Goal: Task Accomplishment & Management: Use online tool/utility

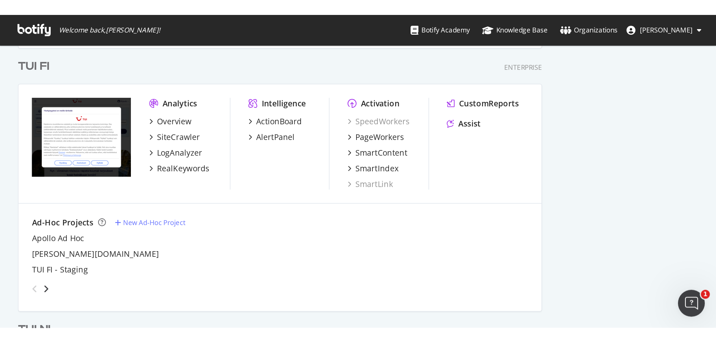
scroll to position [1944, 0]
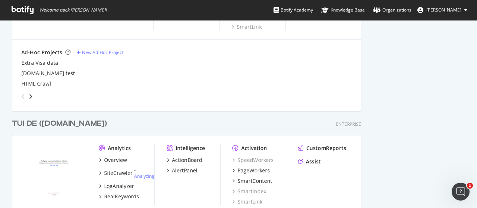
click at [43, 121] on div "TUI DE ([DOMAIN_NAME])" at bounding box center [59, 124] width 95 height 11
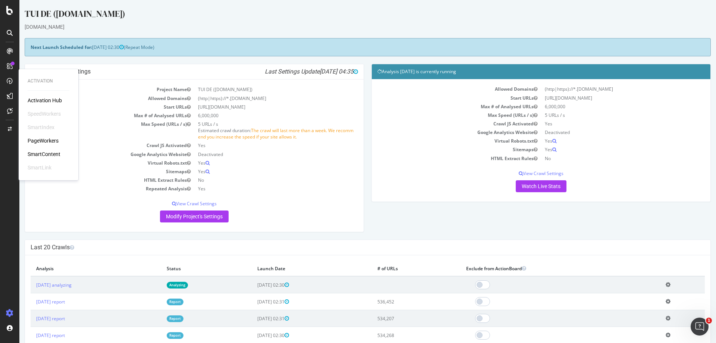
click at [48, 140] on div "PageWorkers" at bounding box center [43, 140] width 31 height 7
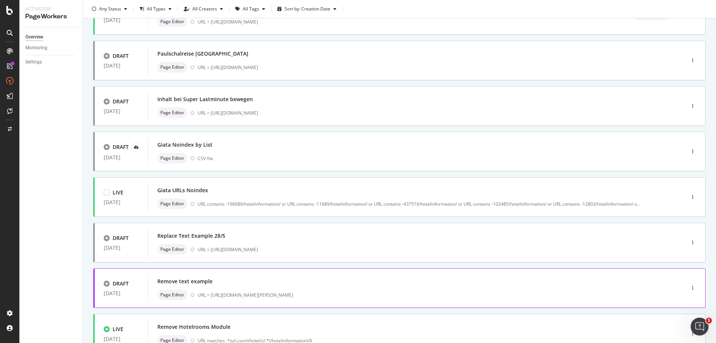
scroll to position [149, 0]
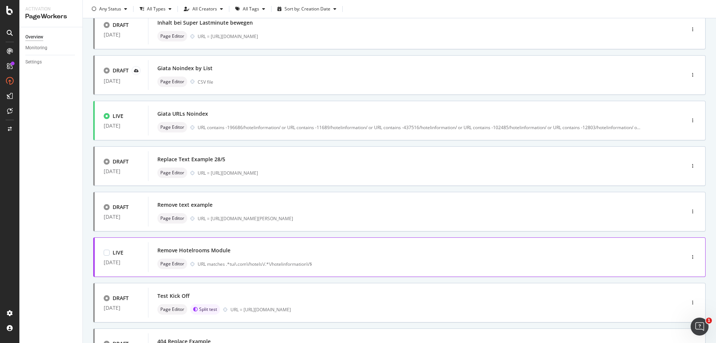
click at [194, 208] on div "Remove Hotelrooms Module" at bounding box center [193, 249] width 73 height 7
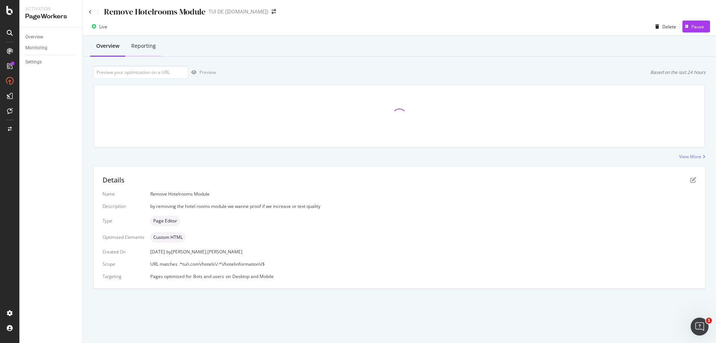
click at [143, 44] on div "Reporting" at bounding box center [143, 45] width 25 height 7
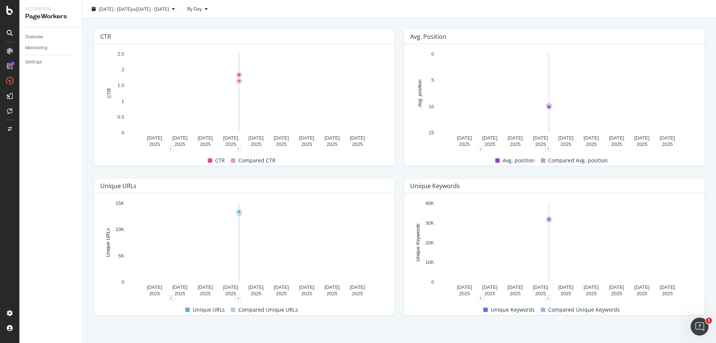
scroll to position [271, 0]
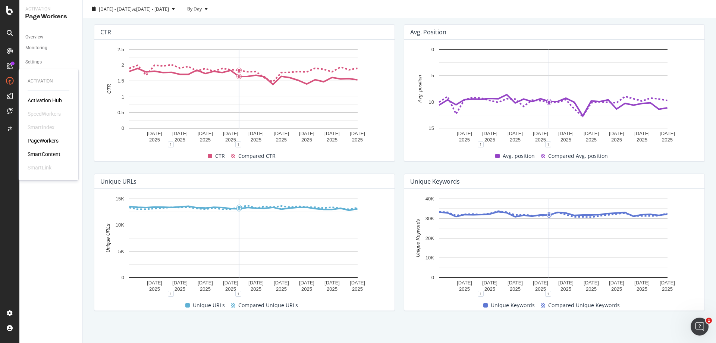
click at [51, 142] on div "PageWorkers" at bounding box center [43, 140] width 31 height 7
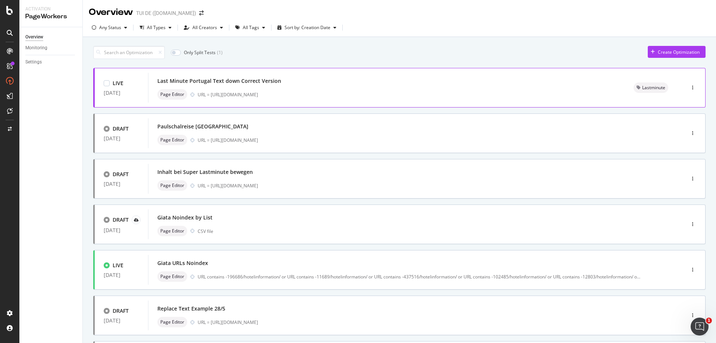
drag, startPoint x: 313, startPoint y: 95, endPoint x: 210, endPoint y: 95, distance: 102.9
click at [210, 95] on div "URL = [URL][DOMAIN_NAME]" at bounding box center [407, 94] width 418 height 6
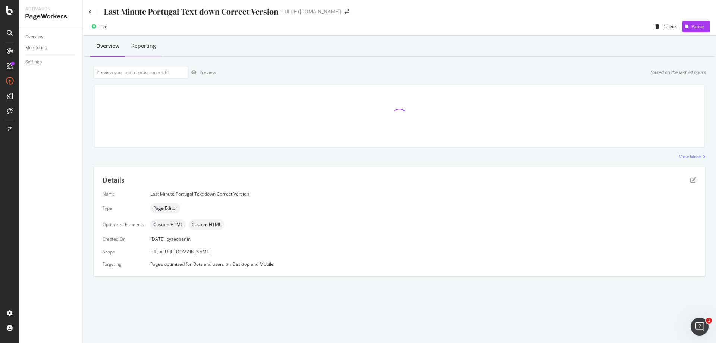
click at [154, 47] on div "Reporting" at bounding box center [143, 45] width 25 height 7
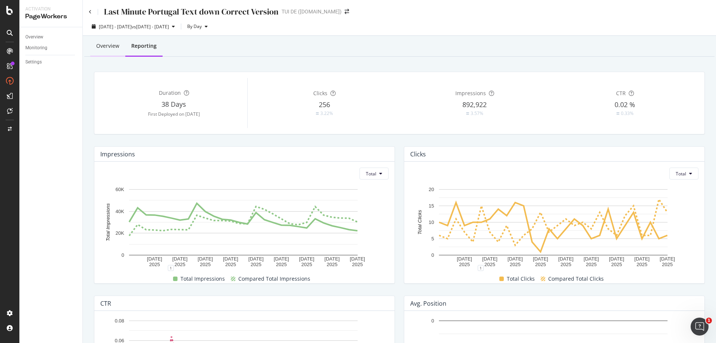
click at [104, 48] on div "Overview" at bounding box center [107, 45] width 23 height 7
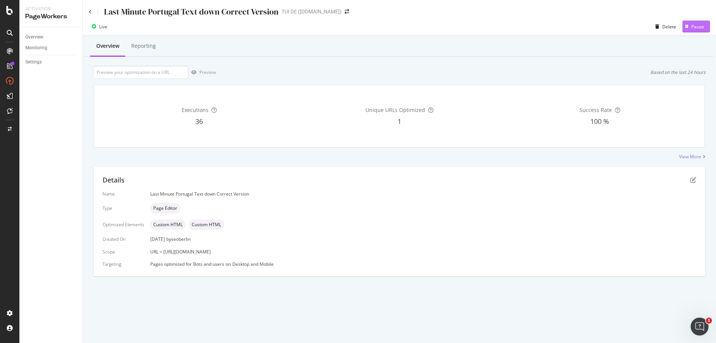
click at [477, 26] on div "Pause" at bounding box center [697, 26] width 13 height 6
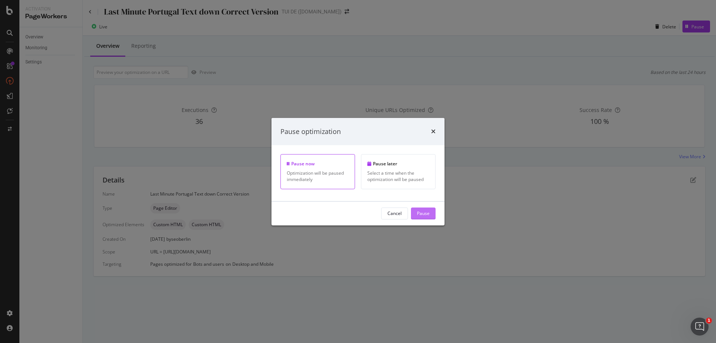
click at [423, 208] on div "Pause" at bounding box center [423, 213] width 13 height 6
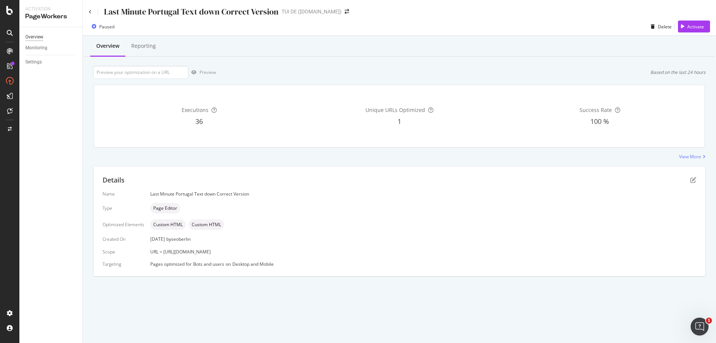
click at [34, 36] on div "Overview" at bounding box center [34, 37] width 18 height 8
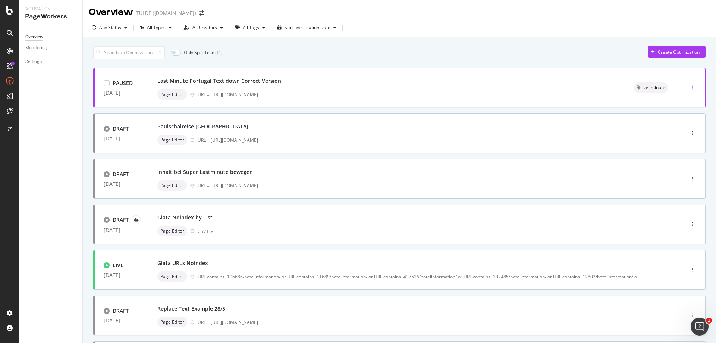
click at [477, 86] on div "button" at bounding box center [692, 87] width 7 height 4
click at [477, 101] on div "Edit" at bounding box center [673, 101] width 8 height 6
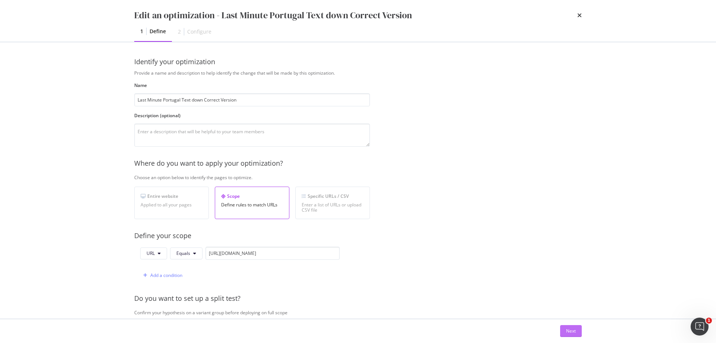
click at [477, 208] on div "Next" at bounding box center [571, 330] width 10 height 6
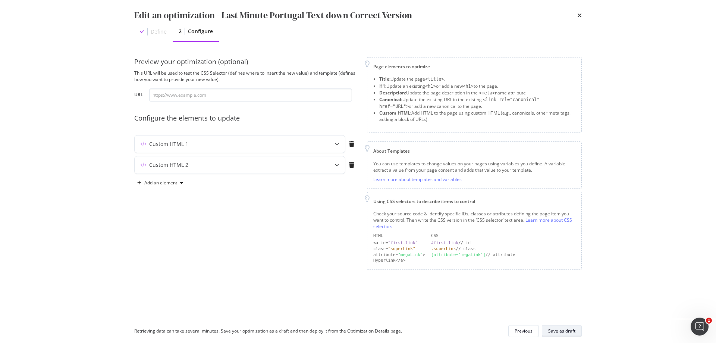
click at [477, 208] on div "Save as draft" at bounding box center [561, 330] width 27 height 6
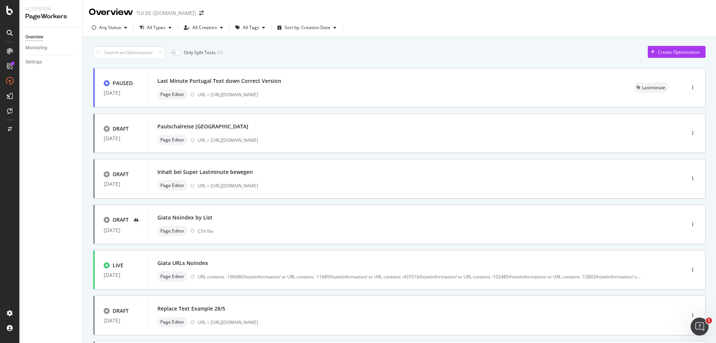
click at [477, 10] on div "Overview TUI DE ([DOMAIN_NAME])" at bounding box center [399, 9] width 633 height 19
click at [105, 81] on div at bounding box center [107, 83] width 6 height 6
click at [426, 97] on div "Last Minute Portugal Text down Correct Version Page Editor URL = [URL][DOMAIN_N…" at bounding box center [398, 88] width 501 height 30
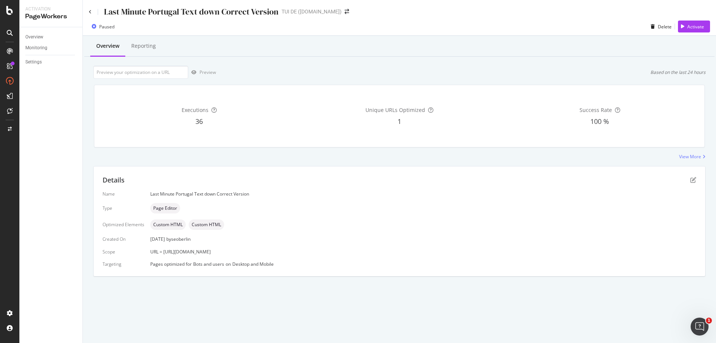
drag, startPoint x: 257, startPoint y: 250, endPoint x: 163, endPoint y: 252, distance: 93.6
click at [163, 208] on div "URL = [URL][DOMAIN_NAME]" at bounding box center [423, 251] width 546 height 6
copy span "[URL][DOMAIN_NAME]"
click at [126, 79] on div "Overview Reporting Preview Based on the last 24 hours Executions 36 Unique URLs…" at bounding box center [399, 169] width 633 height 266
click at [135, 69] on input "url" at bounding box center [140, 72] width 95 height 13
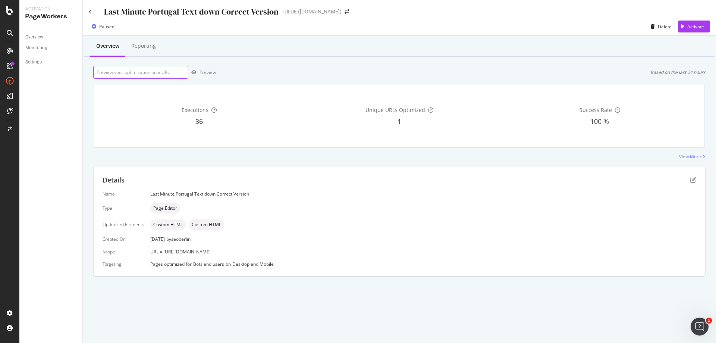
paste input "[URL][DOMAIN_NAME]"
type input "[URL][DOMAIN_NAME]"
click at [209, 75] on div "Preview" at bounding box center [207, 72] width 16 height 6
click at [145, 71] on input "[URL][DOMAIN_NAME]" at bounding box center [140, 72] width 95 height 13
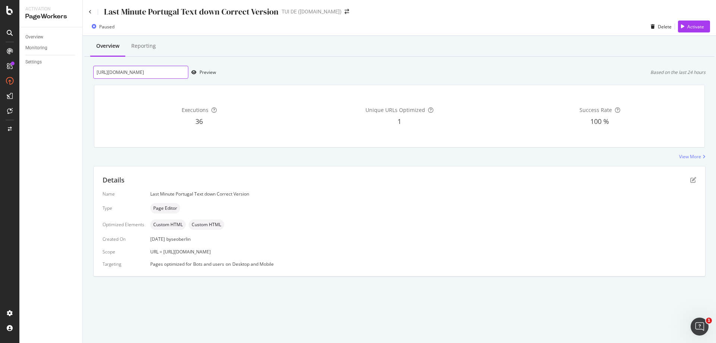
click at [145, 71] on input "[URL][DOMAIN_NAME]" at bounding box center [140, 72] width 95 height 13
drag, startPoint x: 620, startPoint y: 4, endPoint x: 432, endPoint y: 63, distance: 196.9
click at [432, 63] on div "Overview Reporting [URL][DOMAIN_NAME] Preview Based on the last 24 hours Execut…" at bounding box center [399, 169] width 633 height 266
